Goal: Task Accomplishment & Management: Use online tool/utility

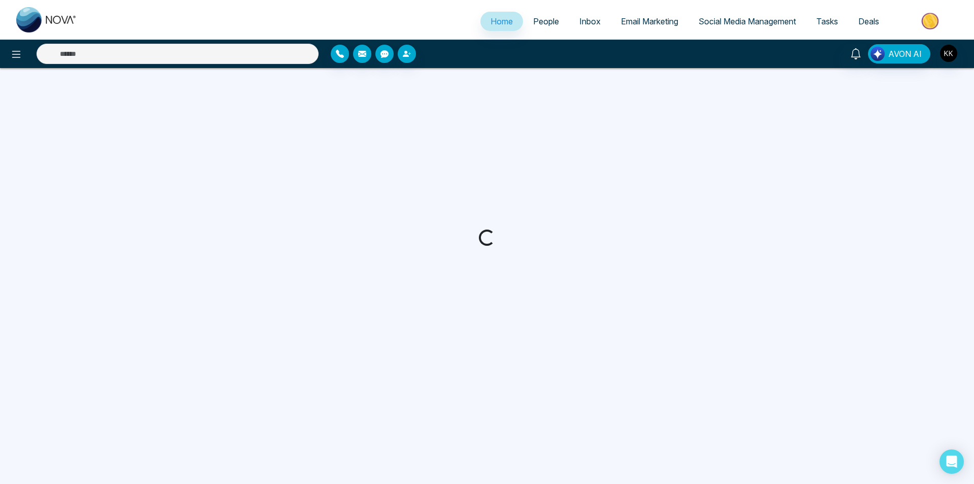
select select "*"
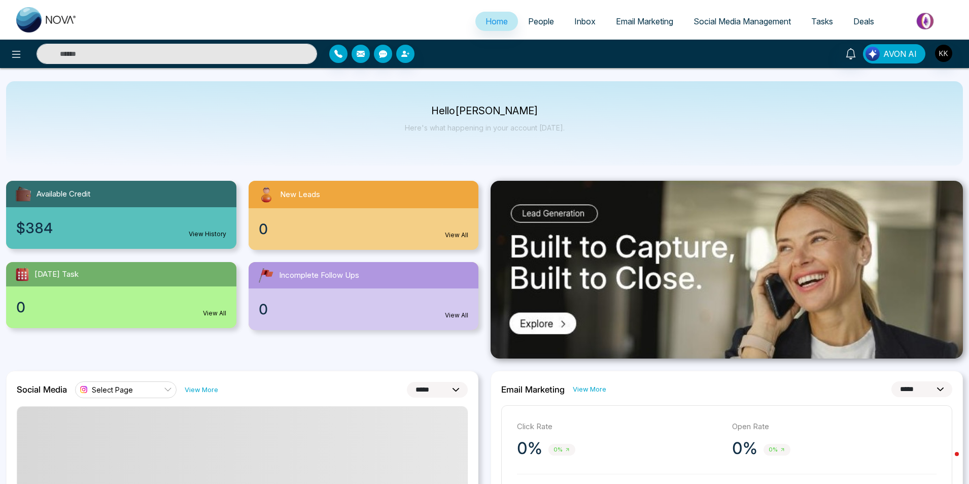
click at [892, 51] on span "AVON AI" at bounding box center [899, 54] width 33 height 12
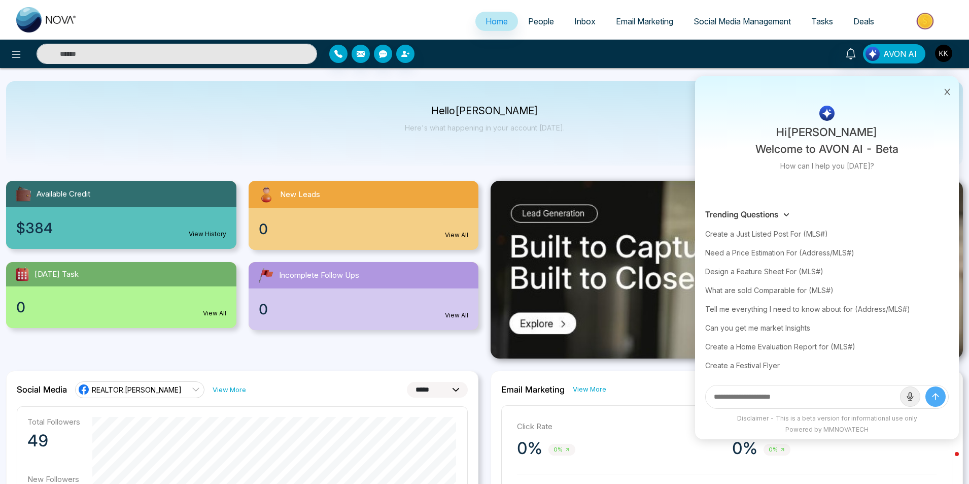
click at [797, 397] on input "text" at bounding box center [803, 396] width 194 height 23
click at [558, 105] on div "Hello [PERSON_NAME] Here's what happening in your account [DATE]." at bounding box center [484, 123] width 957 height 84
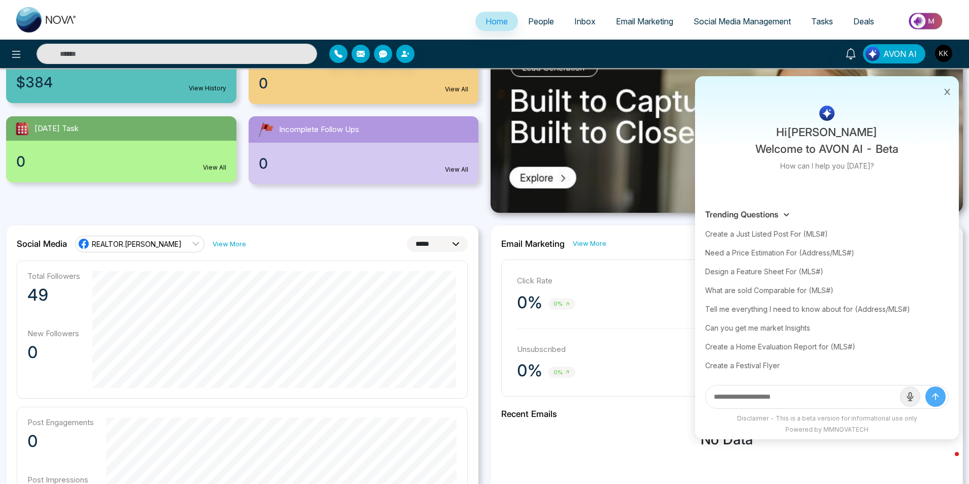
scroll to position [101, 0]
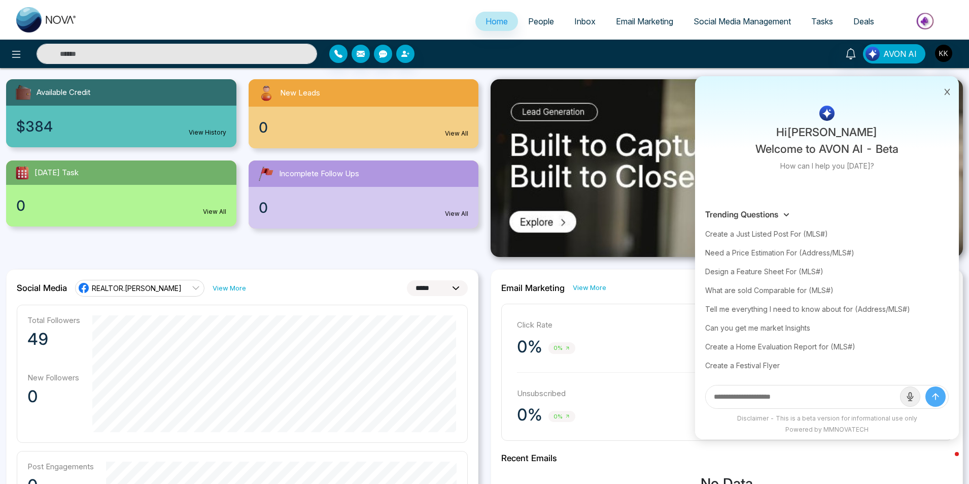
click at [853, 23] on link "Deals" at bounding box center [863, 21] width 41 height 19
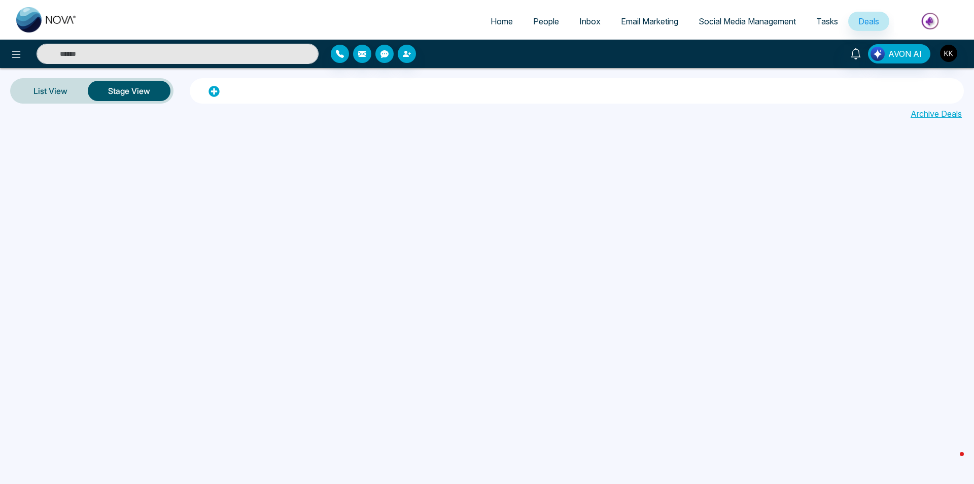
click at [704, 22] on span "Social Media Management" at bounding box center [747, 21] width 97 height 10
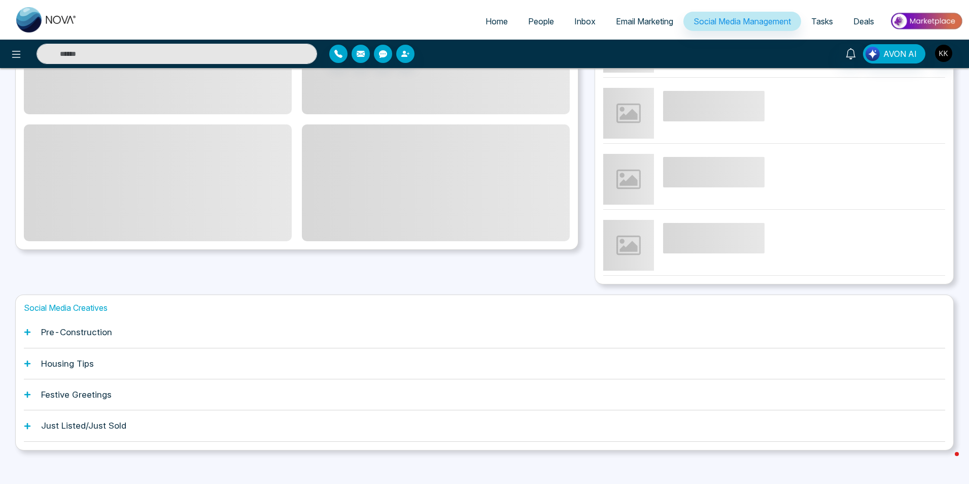
scroll to position [172, 0]
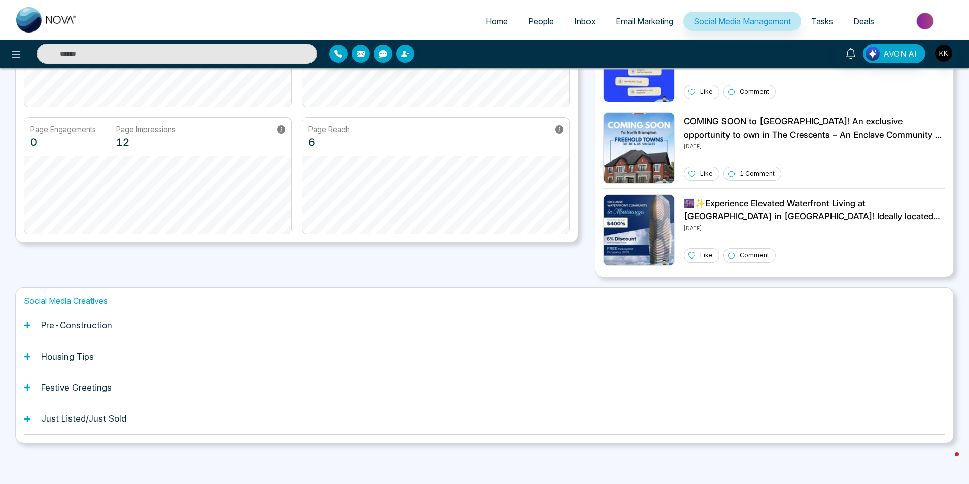
click at [298, 425] on div "Just Listed/Just Sold" at bounding box center [485, 418] width 922 height 31
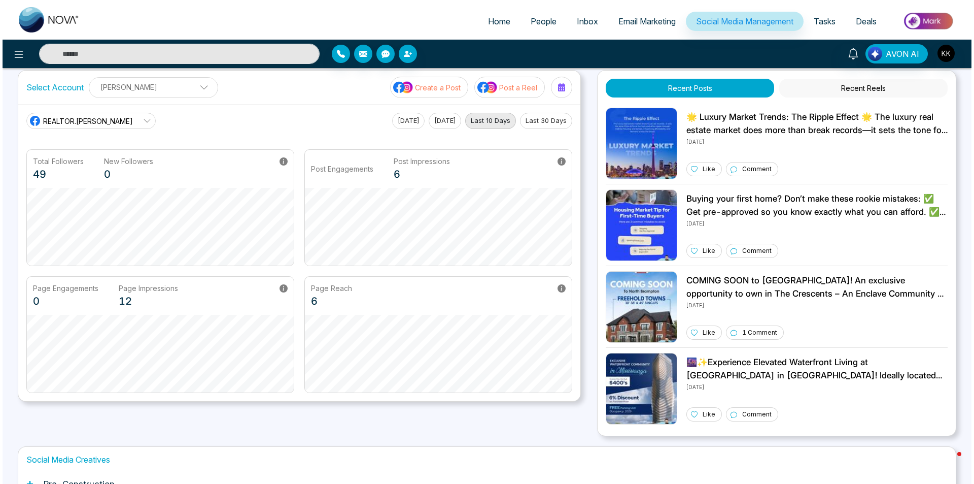
scroll to position [0, 0]
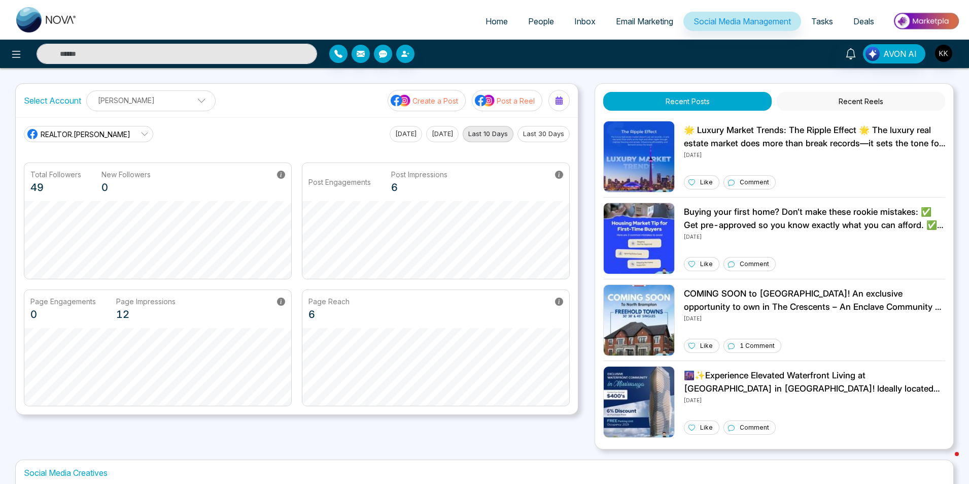
click at [820, 22] on span "Tasks" at bounding box center [822, 21] width 22 height 10
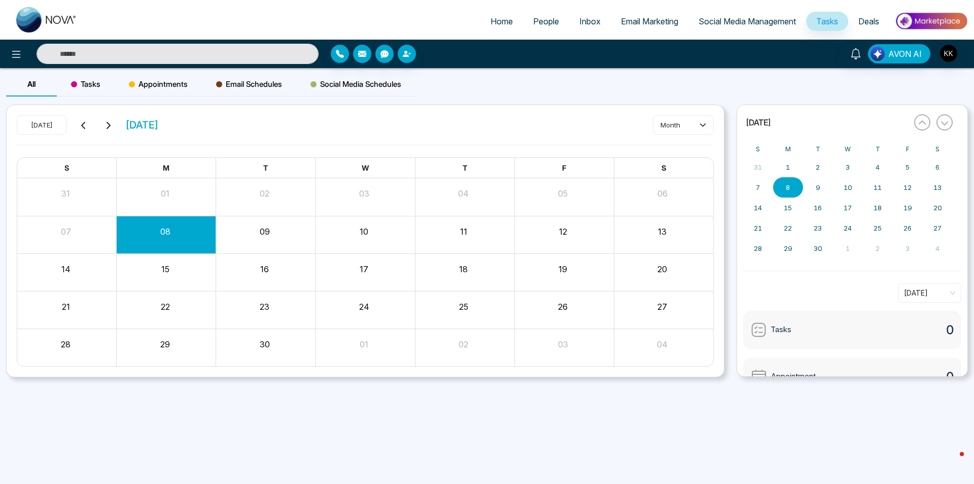
click at [866, 18] on span "Deals" at bounding box center [869, 21] width 21 height 10
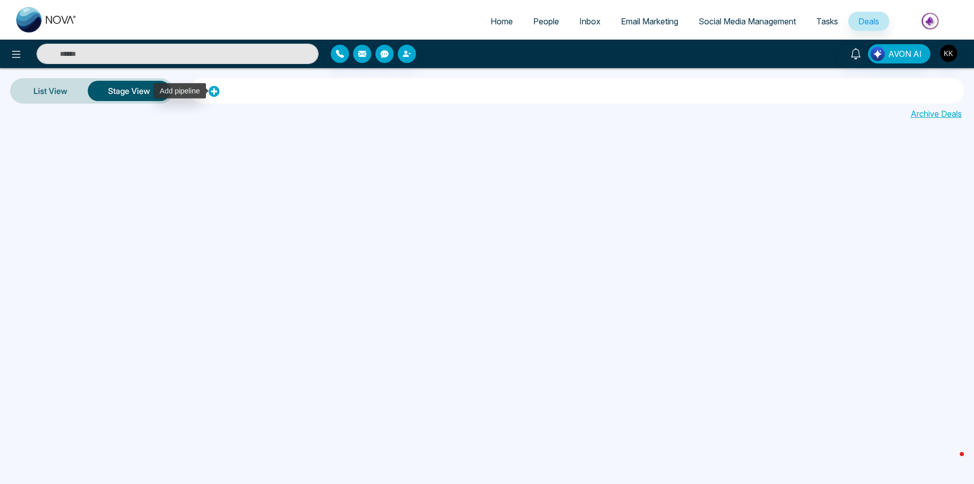
click at [211, 96] on icon at bounding box center [214, 91] width 11 height 11
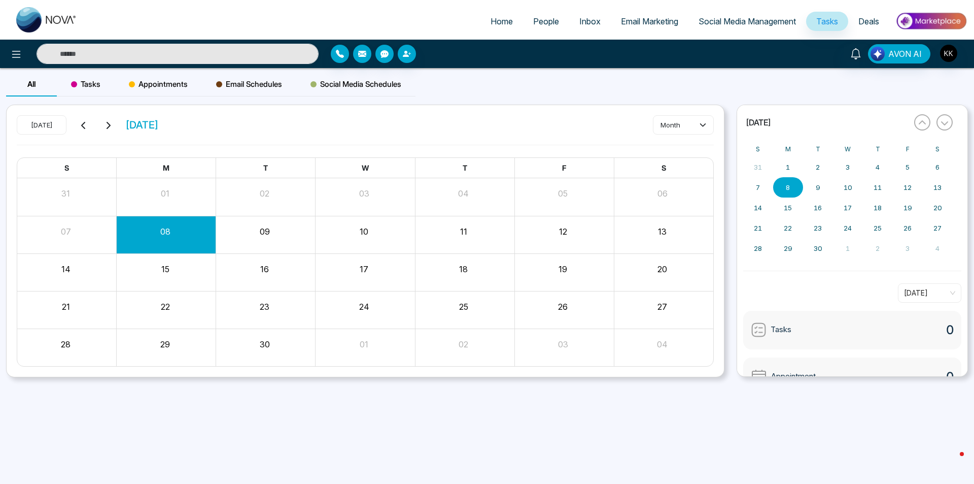
click at [865, 28] on link "Deals" at bounding box center [868, 21] width 41 height 19
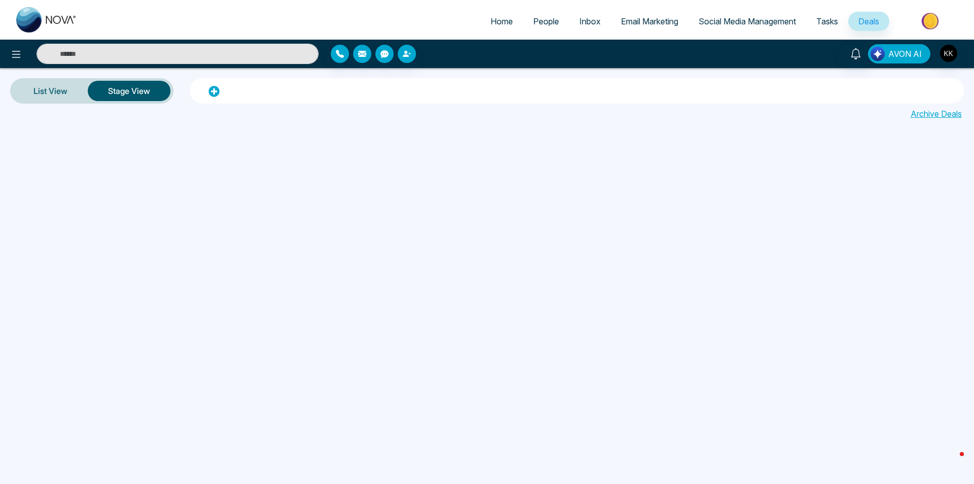
click at [892, 56] on span "AVON AI" at bounding box center [905, 54] width 33 height 12
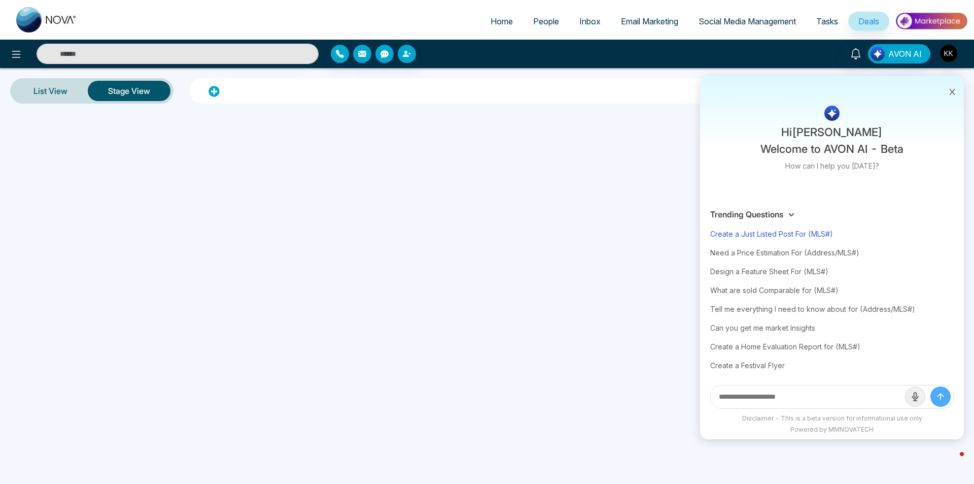
click at [794, 233] on div "Create a Just Listed Post For (MLS#)" at bounding box center [832, 233] width 244 height 19
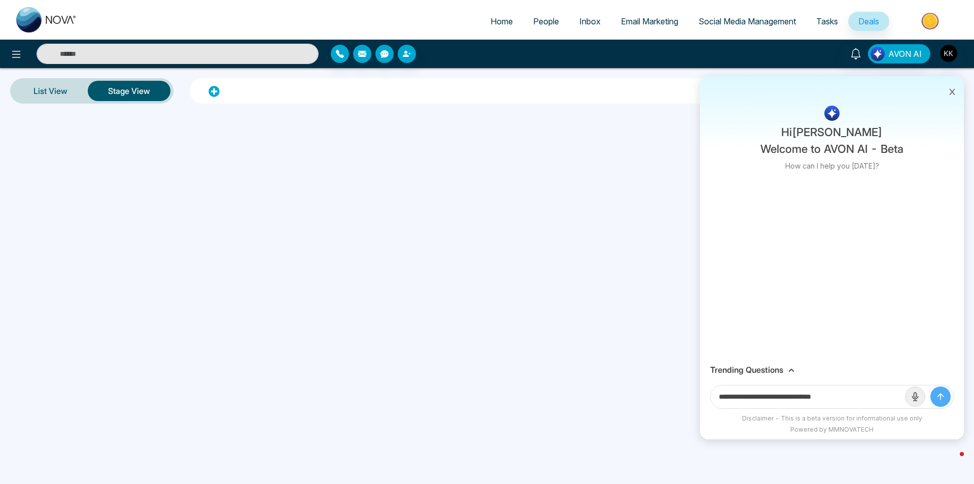
click at [790, 394] on input "**********" at bounding box center [808, 396] width 194 height 23
click at [785, 395] on input "**********" at bounding box center [808, 396] width 194 height 23
type input "**********"
click at [931, 386] on button "submit" at bounding box center [941, 396] width 20 height 20
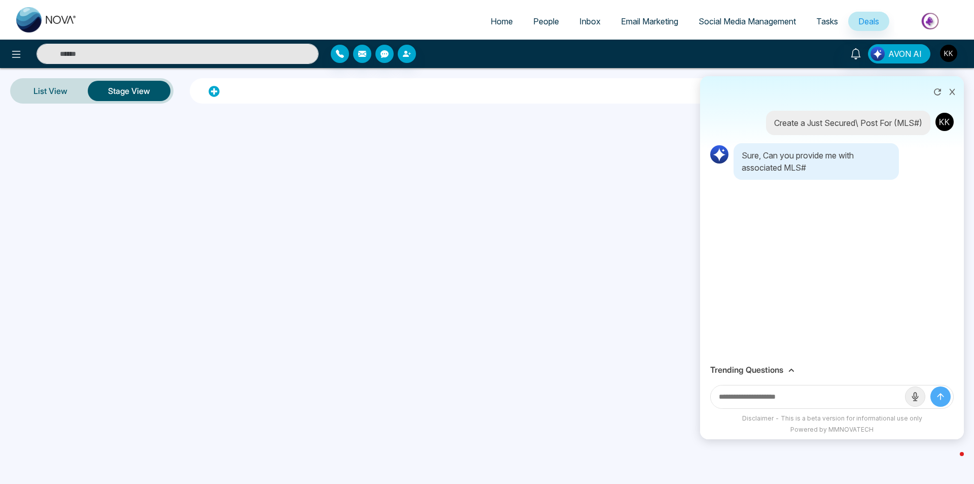
click at [786, 401] on input "text" at bounding box center [808, 396] width 194 height 23
type input "*********"
click at [931, 386] on button "submit" at bounding box center [941, 396] width 20 height 20
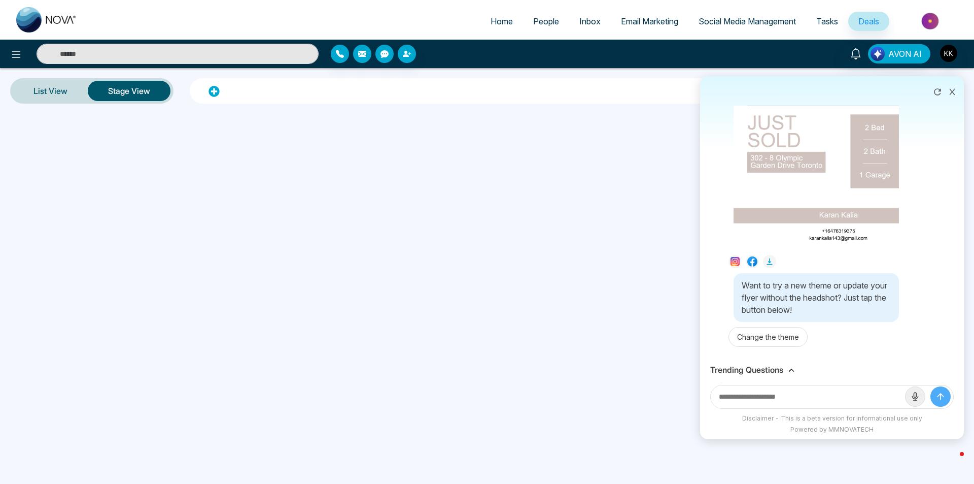
scroll to position [330, 0]
click at [794, 395] on input "text" at bounding box center [808, 396] width 194 height 23
type input "**********"
click at [931, 386] on button "submit" at bounding box center [941, 396] width 20 height 20
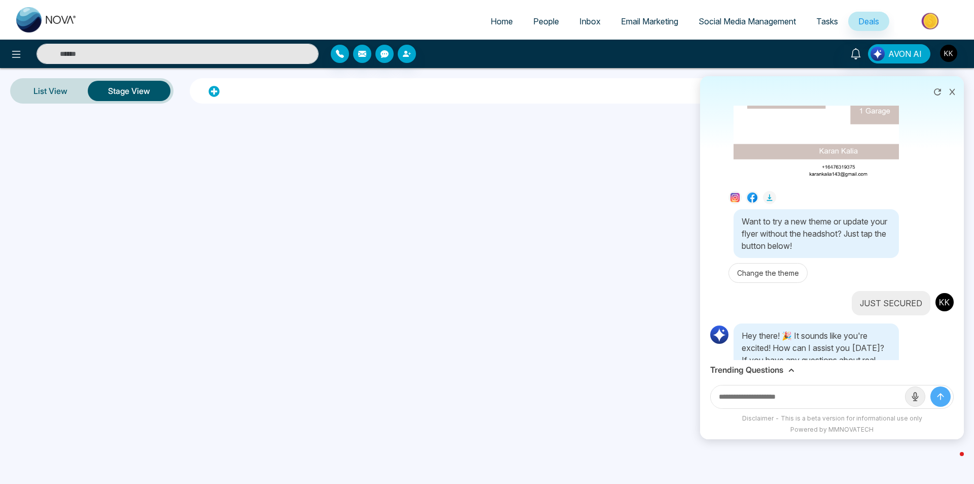
scroll to position [389, 0]
click at [806, 389] on input "text" at bounding box center [808, 396] width 194 height 23
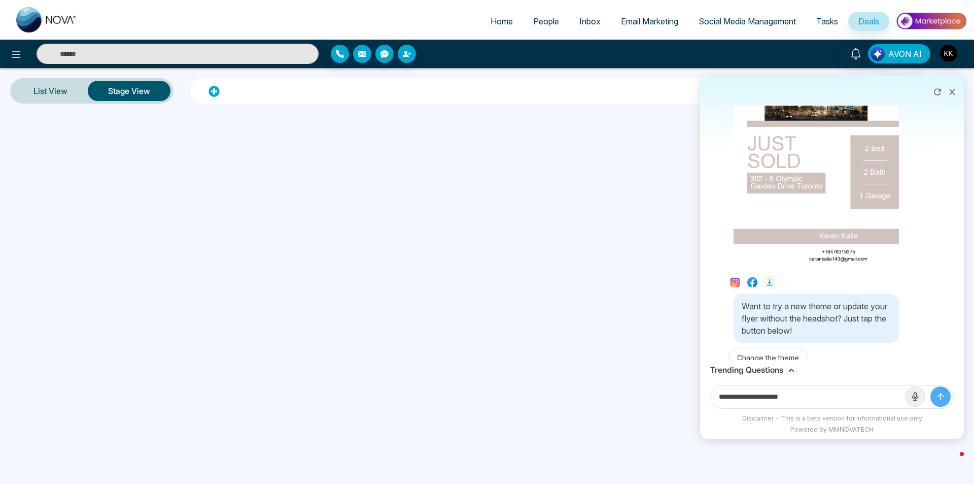
scroll to position [444, 0]
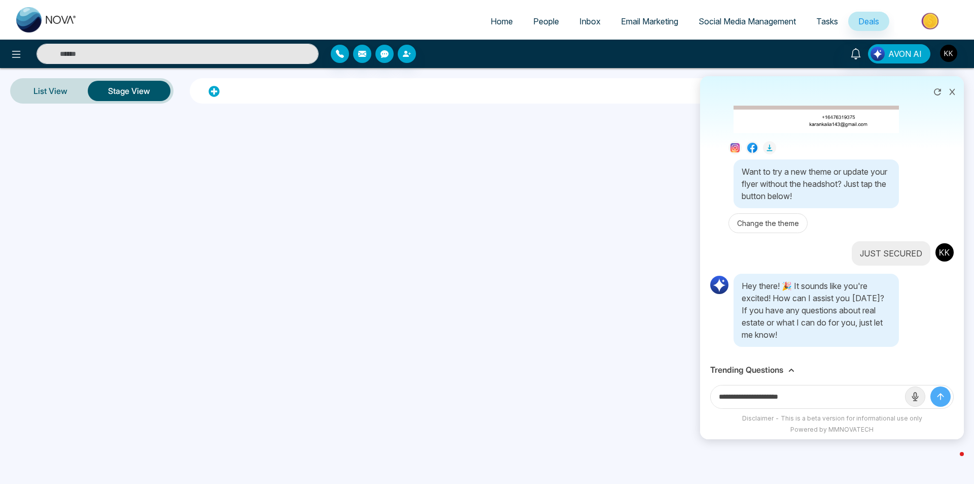
click at [838, 396] on input "**********" at bounding box center [808, 396] width 194 height 23
type input "**********"
click at [939, 396] on icon "submit" at bounding box center [941, 396] width 10 height 10
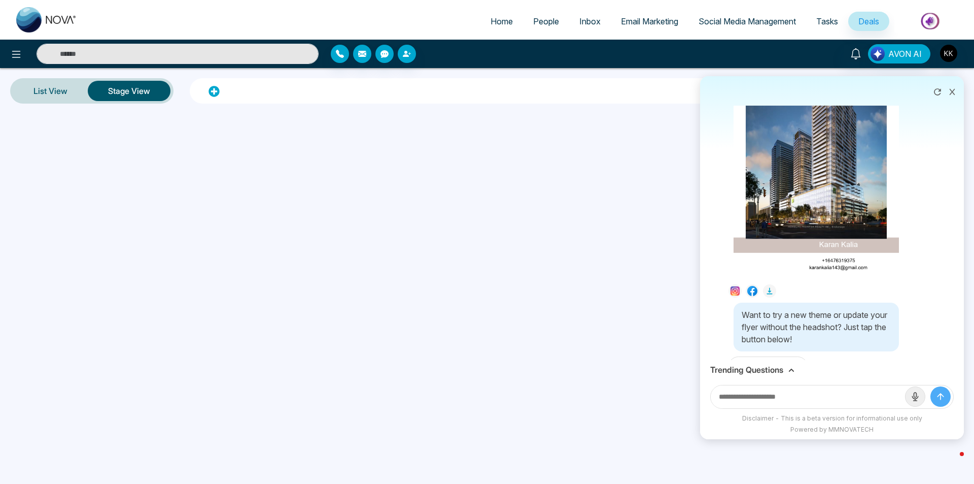
scroll to position [941, 0]
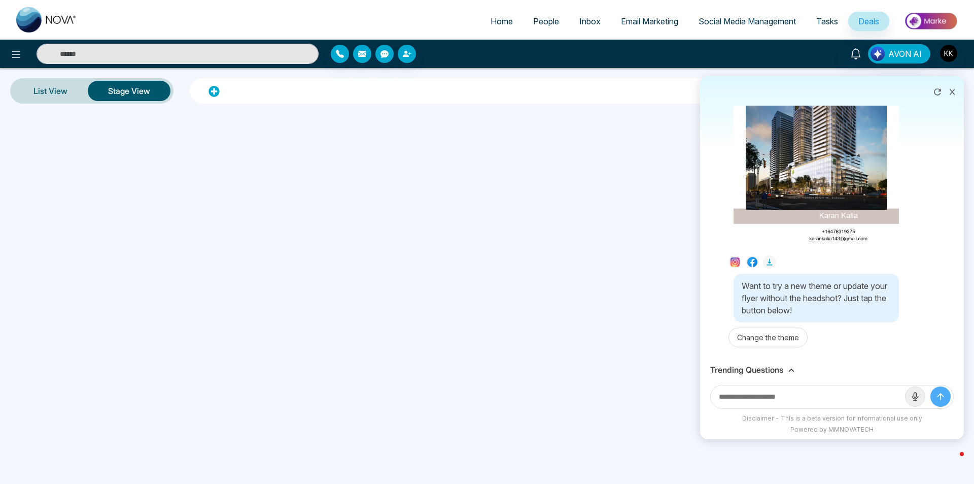
click at [791, 398] on input "text" at bounding box center [808, 396] width 194 height 23
type input "**********"
click at [931, 386] on button "submit" at bounding box center [941, 396] width 20 height 20
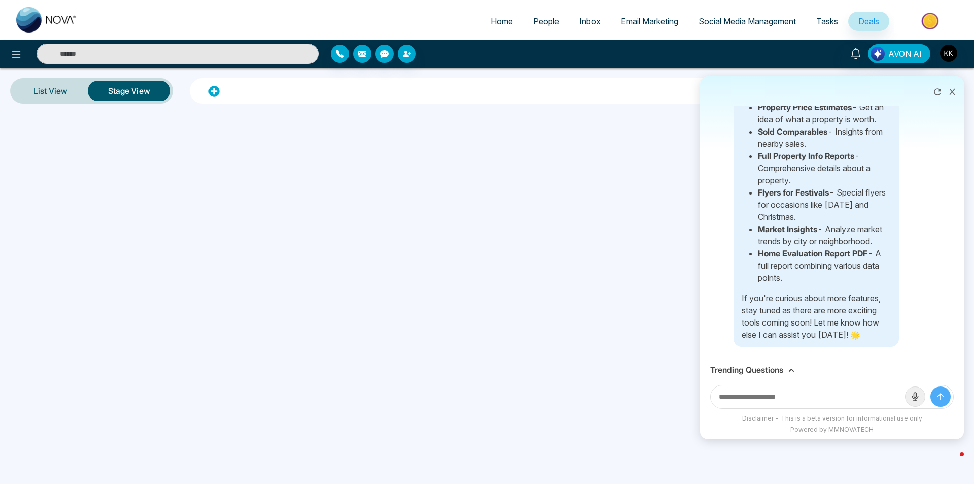
scroll to position [1461, 0]
click at [798, 388] on input "text" at bounding box center [808, 396] width 194 height 23
type input "**********"
click at [931, 386] on button "submit" at bounding box center [941, 396] width 20 height 20
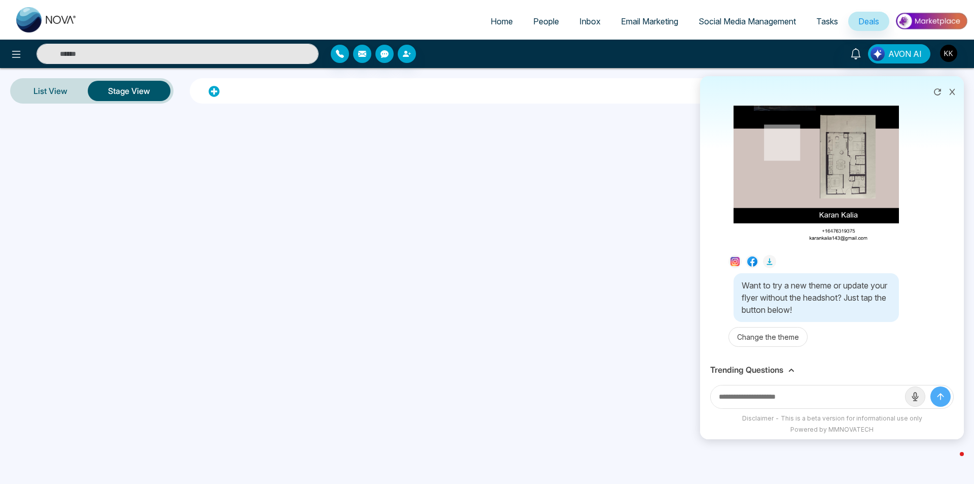
scroll to position [1970, 0]
click at [778, 345] on button "Change the theme" at bounding box center [768, 337] width 79 height 20
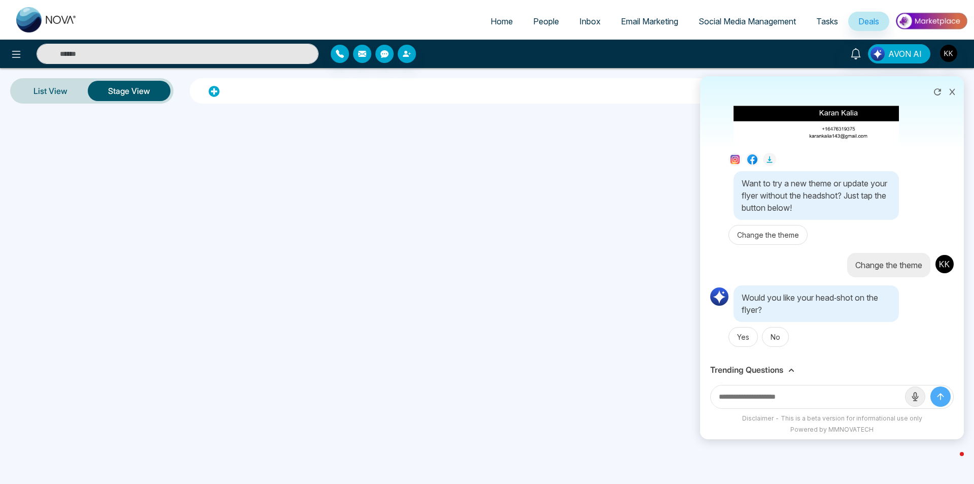
scroll to position [2072, 0]
click at [740, 339] on button "Yes" at bounding box center [743, 337] width 29 height 20
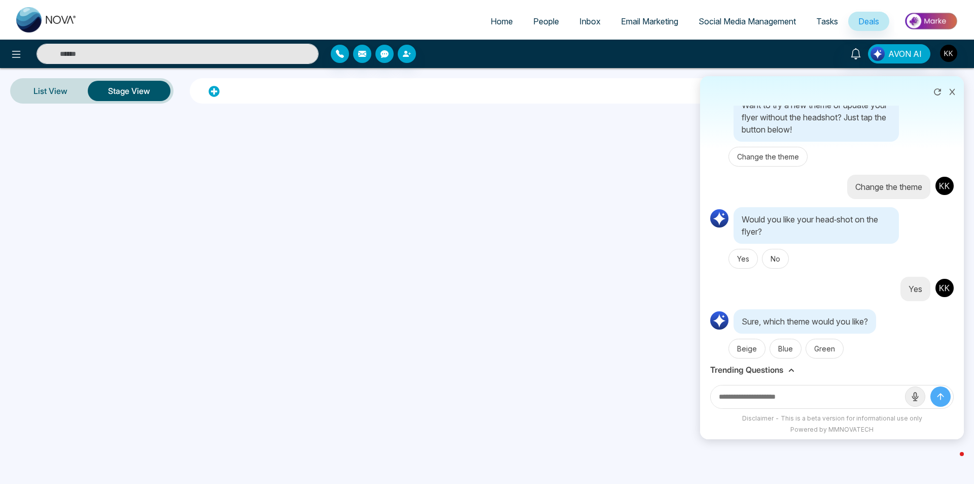
scroll to position [2158, 0]
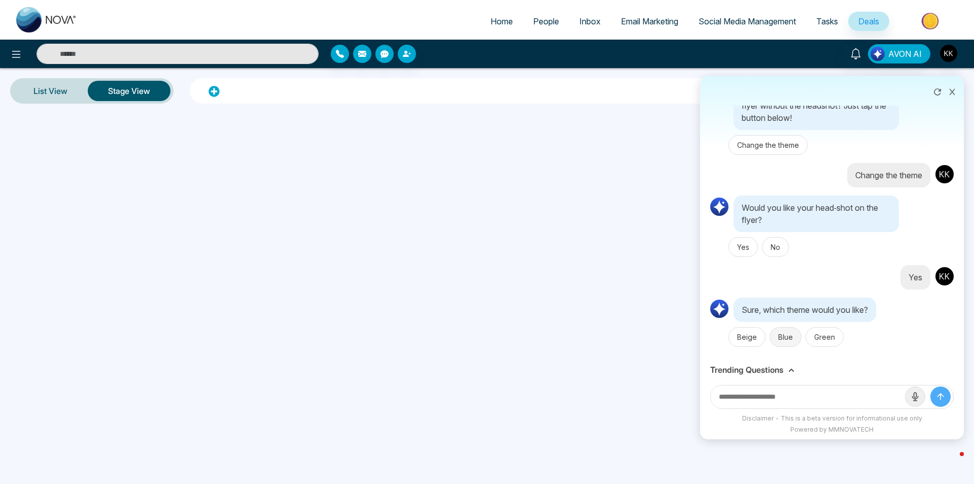
click at [795, 344] on button "Blue" at bounding box center [786, 337] width 32 height 20
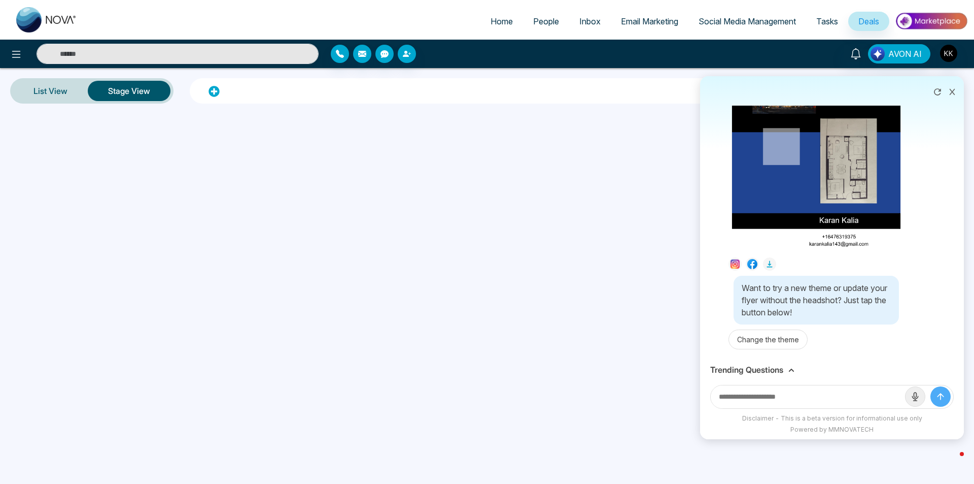
scroll to position [2619, 0]
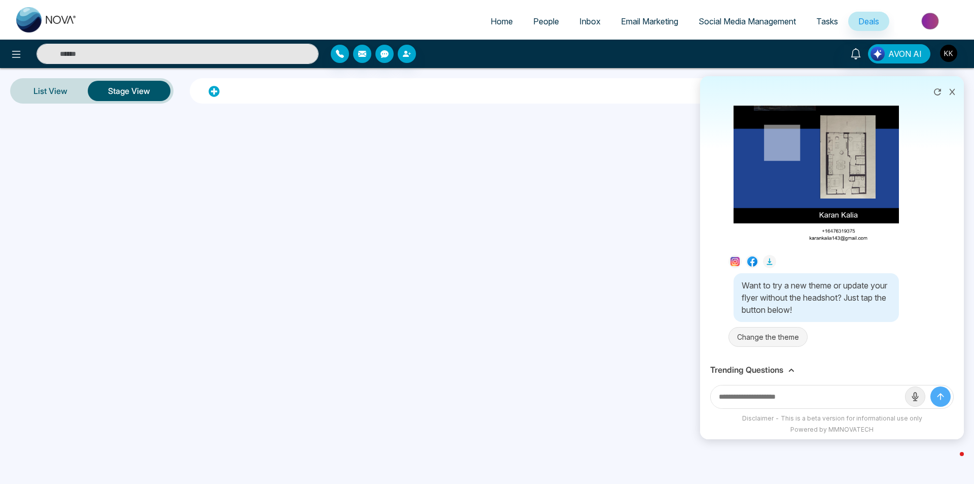
click at [760, 337] on button "Change the theme" at bounding box center [768, 337] width 79 height 20
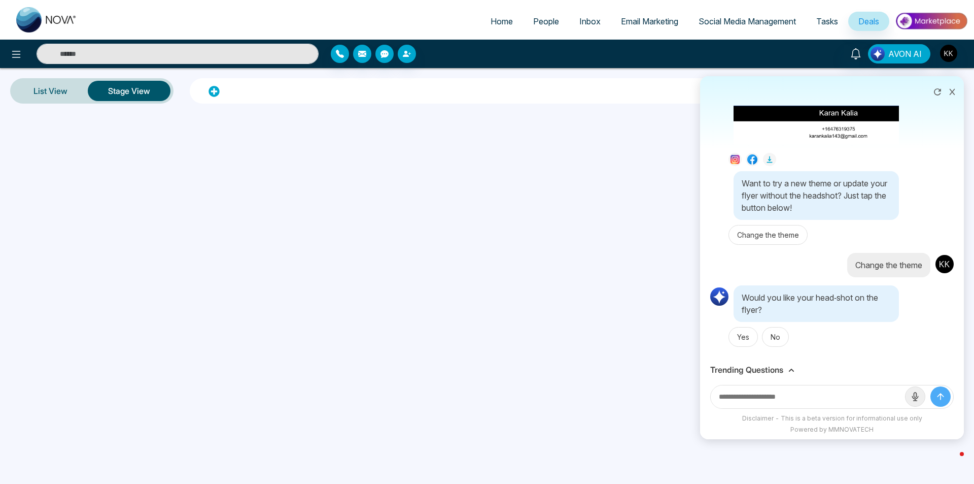
scroll to position [2717, 0]
drag, startPoint x: 738, startPoint y: 333, endPoint x: 744, endPoint y: 339, distance: 9.0
click at [743, 338] on button "Yes" at bounding box center [743, 337] width 29 height 20
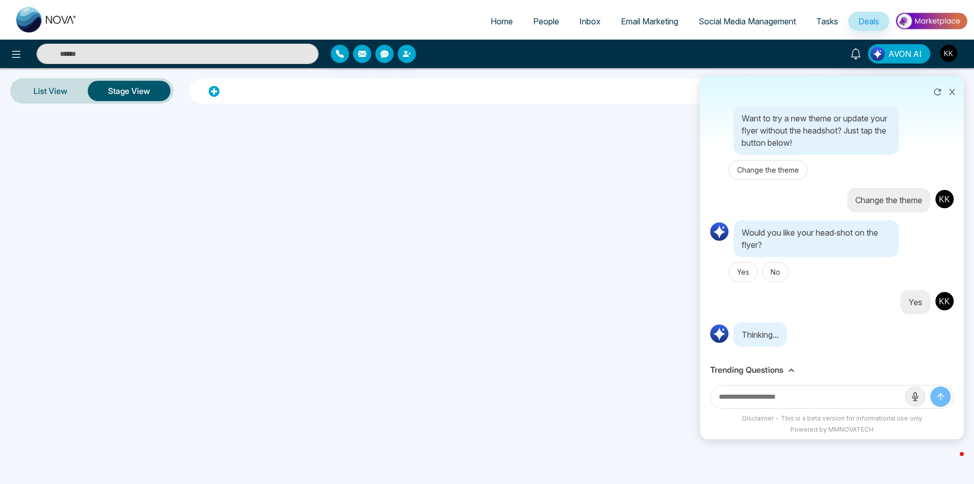
scroll to position [2807, 0]
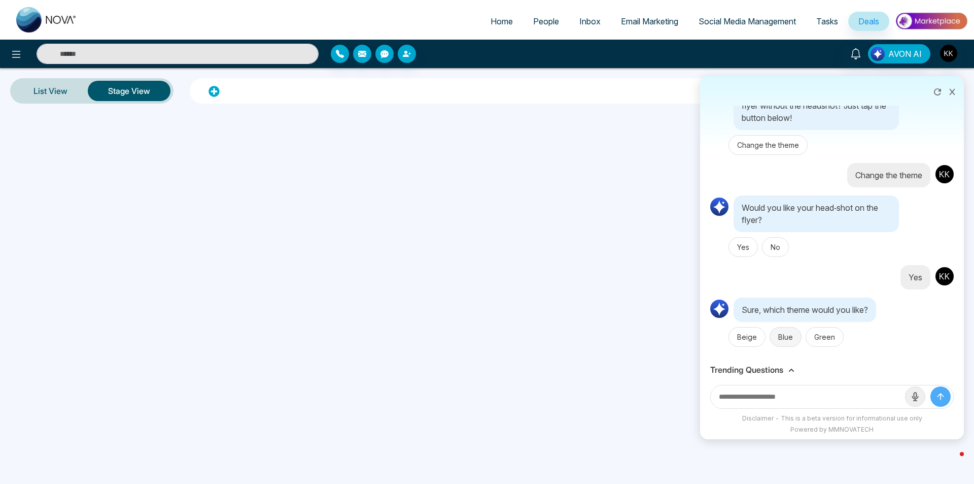
click at [782, 340] on button "Blue" at bounding box center [786, 337] width 32 height 20
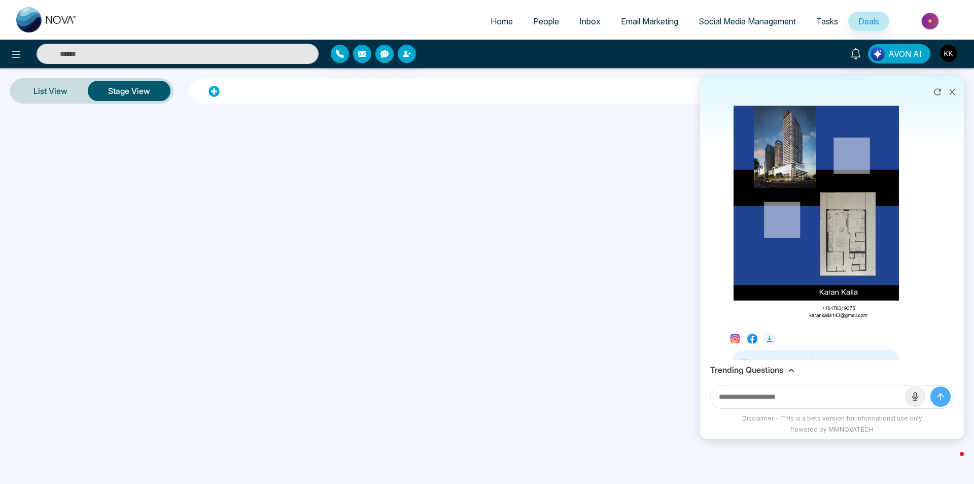
scroll to position [3239, 0]
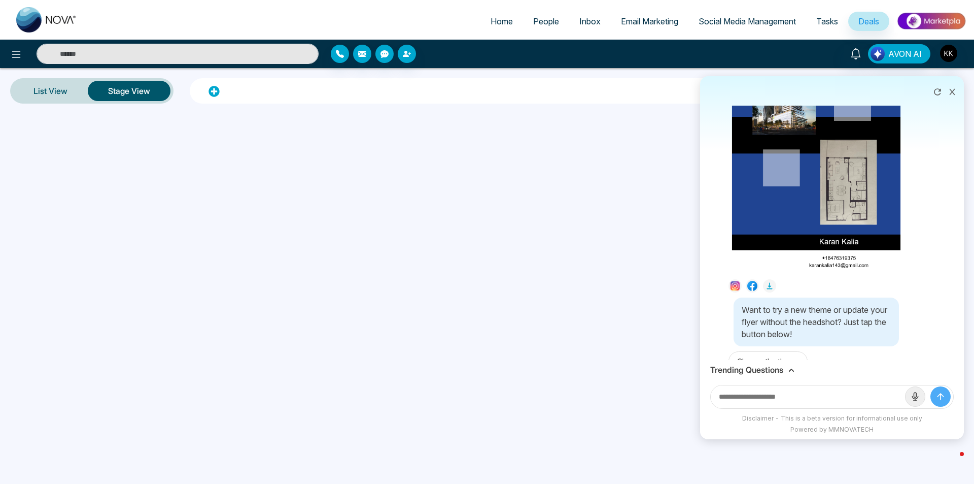
click at [834, 178] on img at bounding box center [816, 124] width 169 height 300
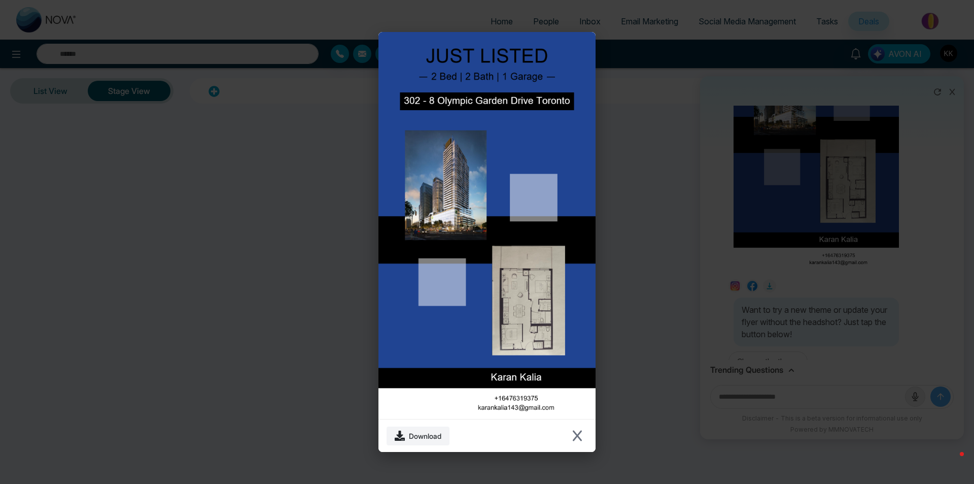
click at [443, 263] on img at bounding box center [488, 225] width 218 height 387
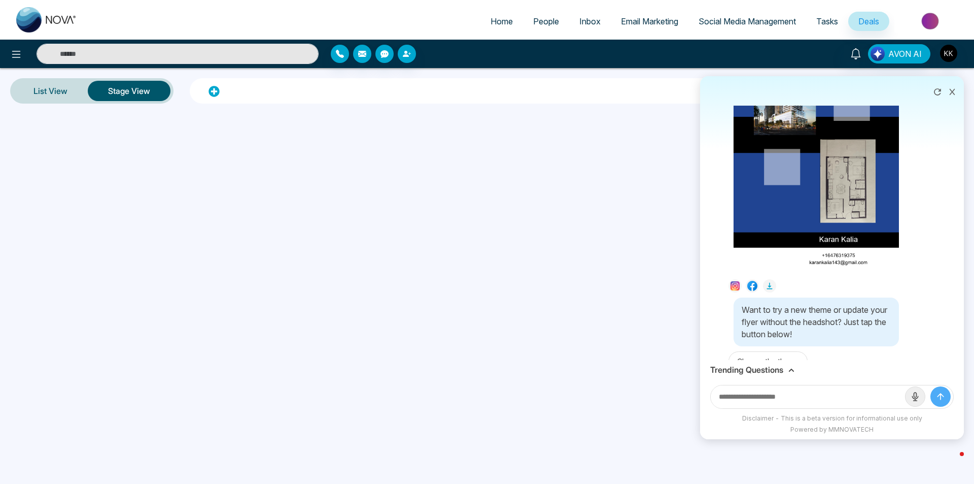
click at [959, 110] on div "Download" at bounding box center [487, 242] width 974 height 484
click at [952, 51] on img "button" at bounding box center [948, 53] width 17 height 17
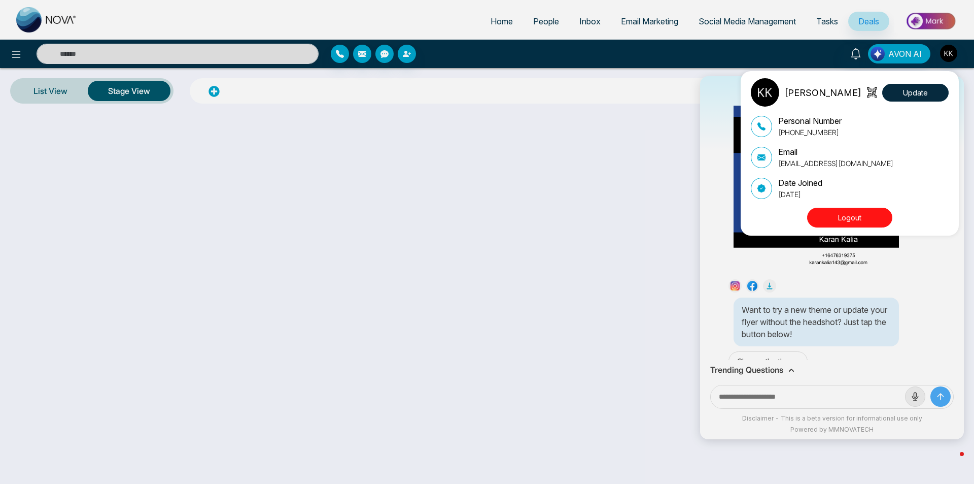
click at [877, 214] on button "Logout" at bounding box center [849, 218] width 85 height 20
